Goal: Use online tool/utility: Utilize a website feature to perform a specific function

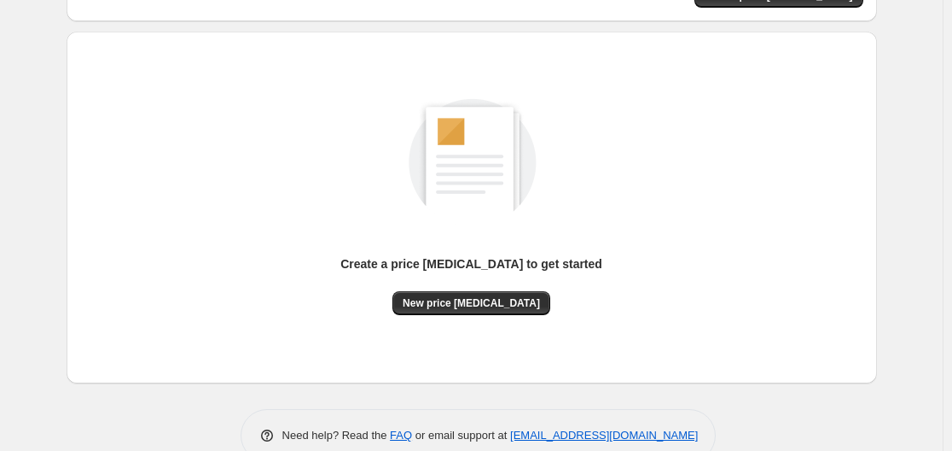
scroll to position [171, 0]
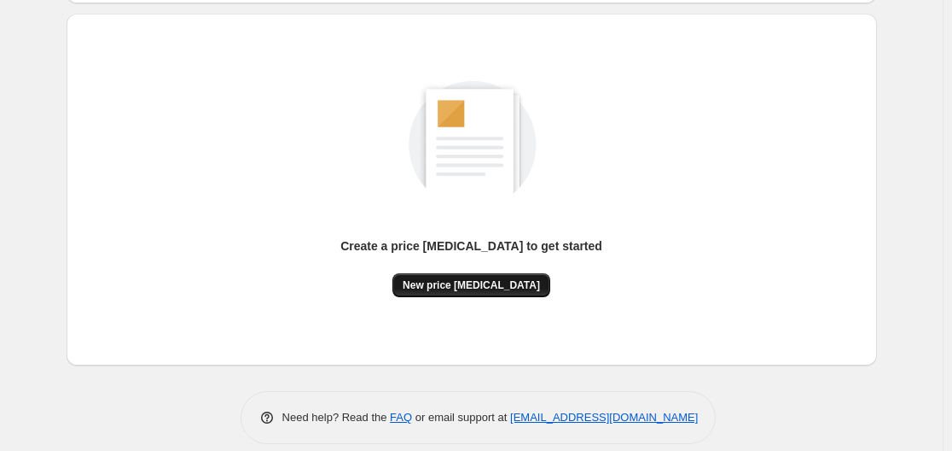
click at [509, 288] on span "New price [MEDICAL_DATA]" at bounding box center [471, 285] width 137 height 14
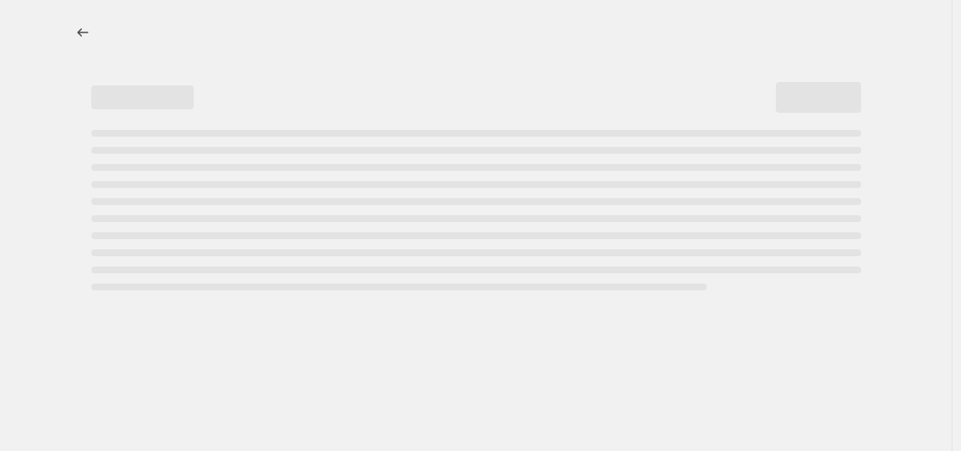
select select "percentage"
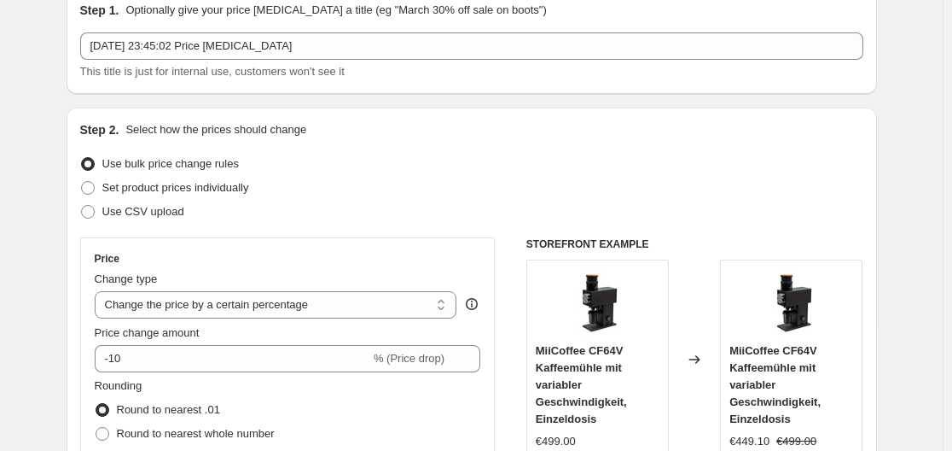
scroll to position [85, 0]
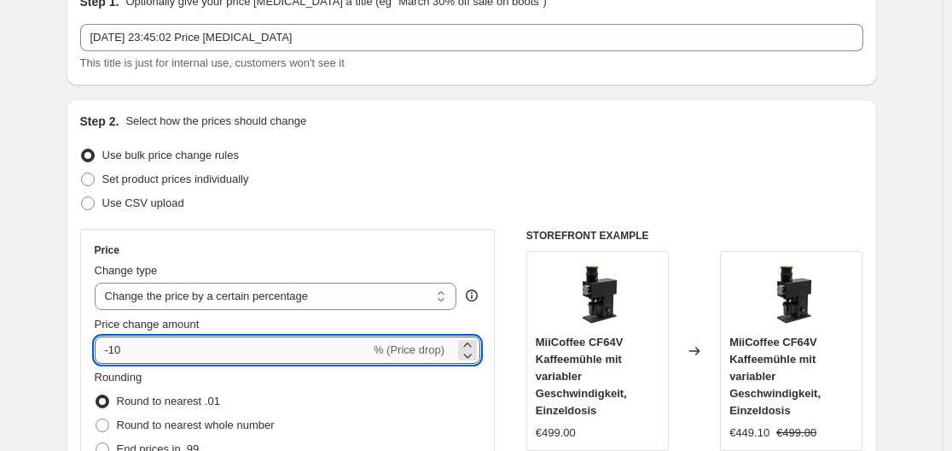
click at [303, 357] on input "-10" at bounding box center [233, 349] width 276 height 27
type input "-1"
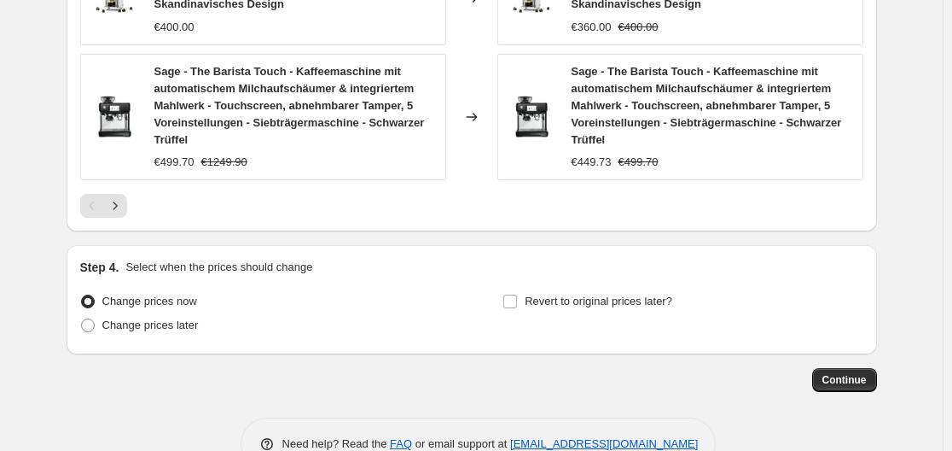
scroll to position [1369, 0]
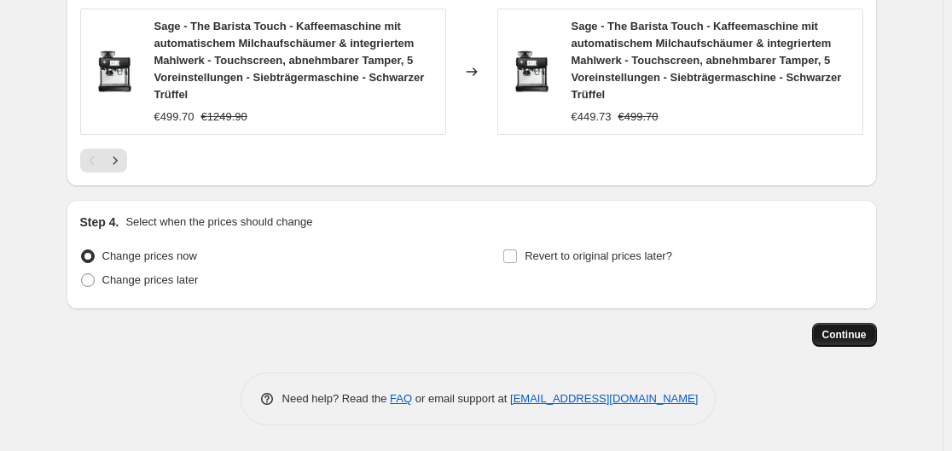
type input "-35"
click at [831, 331] on span "Continue" at bounding box center [845, 335] width 44 height 14
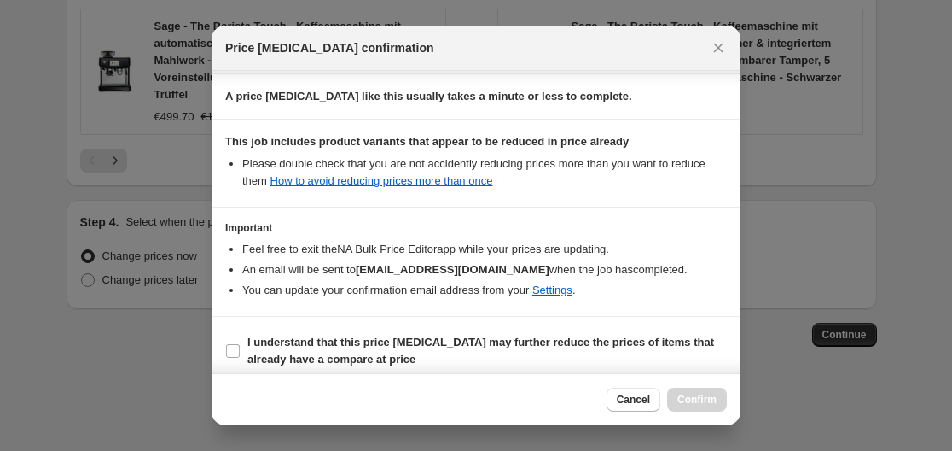
scroll to position [268, 0]
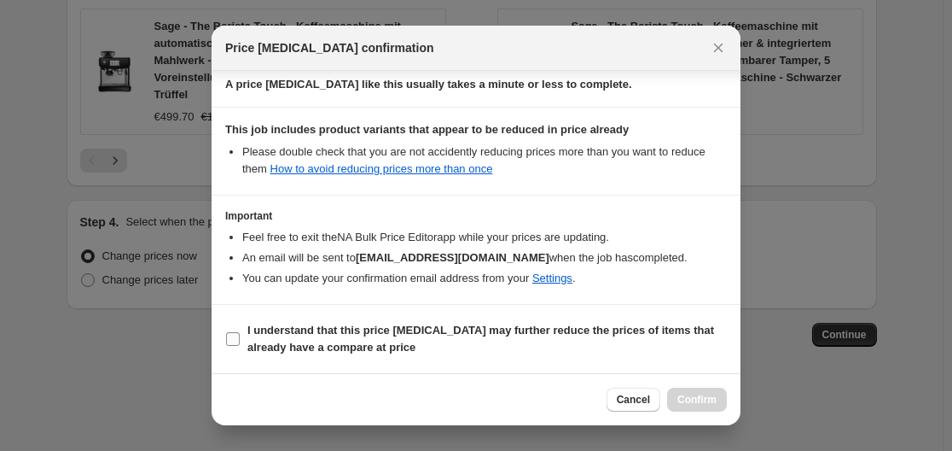
click at [242, 337] on label "I understand that this price [MEDICAL_DATA] may further reduce the prices of it…" at bounding box center [476, 338] width 502 height 41
click at [240, 337] on input "I understand that this price [MEDICAL_DATA] may further reduce the prices of it…" at bounding box center [233, 339] width 14 height 14
checkbox input "true"
click at [702, 400] on span "Confirm" at bounding box center [697, 400] width 39 height 14
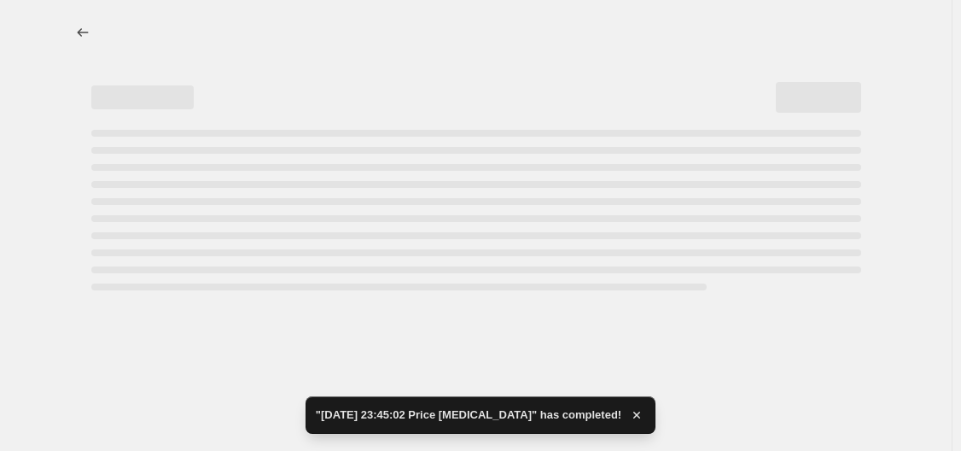
select select "percentage"
